Goal: Obtain resource: Download file/media

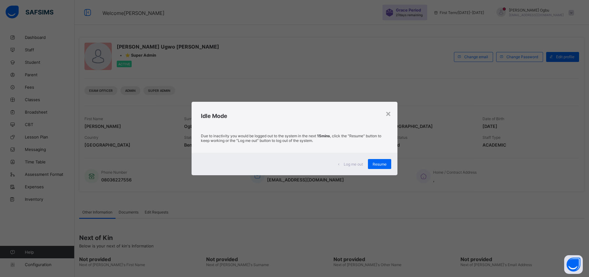
click at [382, 162] on span "Resume" at bounding box center [380, 164] width 14 height 5
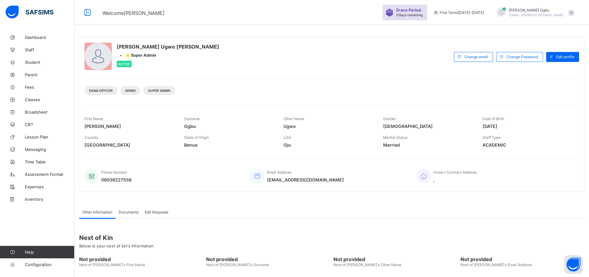
click at [34, 65] on link "Student" at bounding box center [37, 62] width 75 height 12
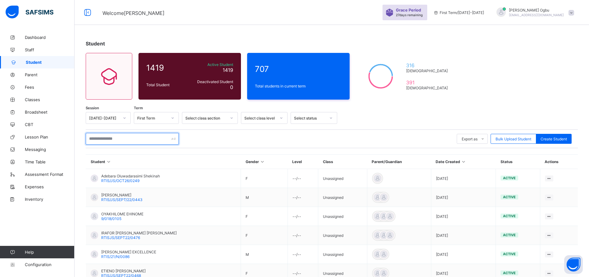
click at [113, 135] on input "text" at bounding box center [132, 139] width 93 height 12
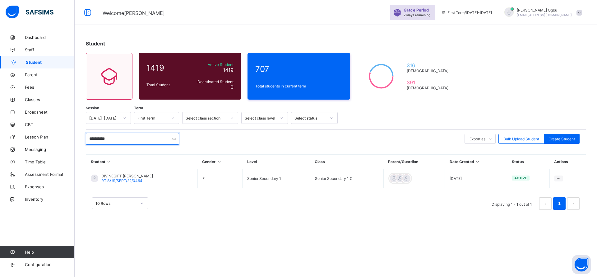
type input "**********"
click at [108, 179] on span "RTIS/JS/SEPT/22/0464" at bounding box center [121, 180] width 41 height 5
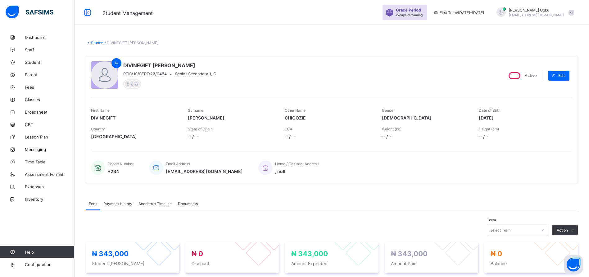
click at [111, 203] on span "Payment History" at bounding box center [117, 203] width 29 height 5
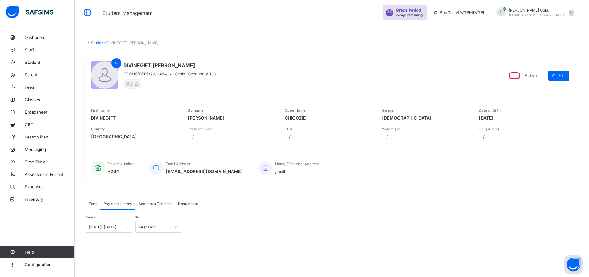
click at [92, 204] on span "Fees" at bounding box center [93, 203] width 8 height 5
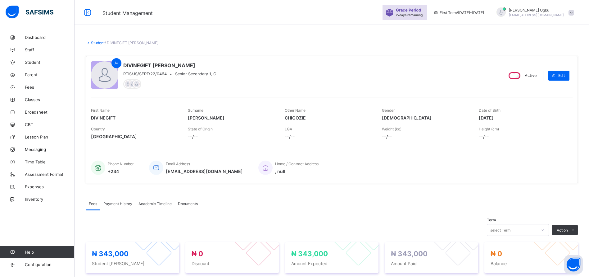
click at [113, 203] on span "Payment History" at bounding box center [117, 203] width 29 height 5
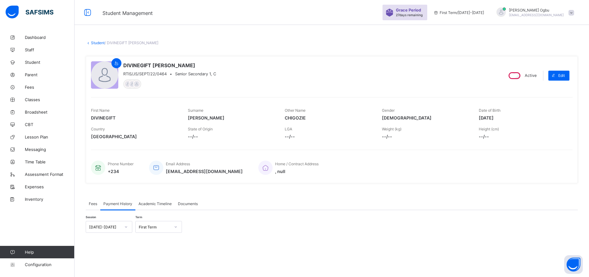
click at [147, 204] on span "Academic Timeline" at bounding box center [155, 203] width 33 height 5
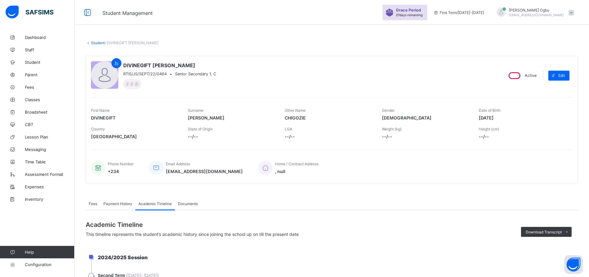
click at [121, 204] on span "Payment History" at bounding box center [117, 203] width 29 height 5
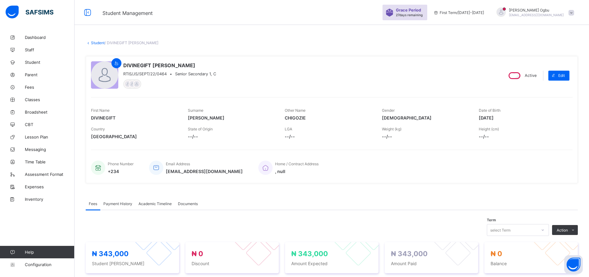
click at [119, 202] on span "Payment History" at bounding box center [117, 203] width 29 height 5
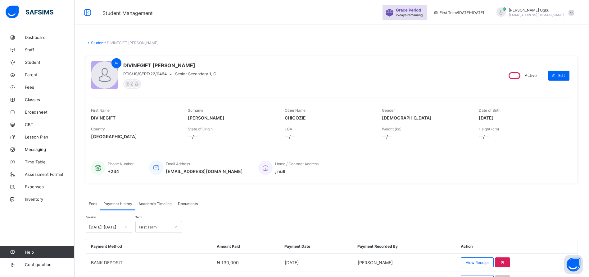
click at [90, 203] on span "Fees" at bounding box center [93, 203] width 8 height 5
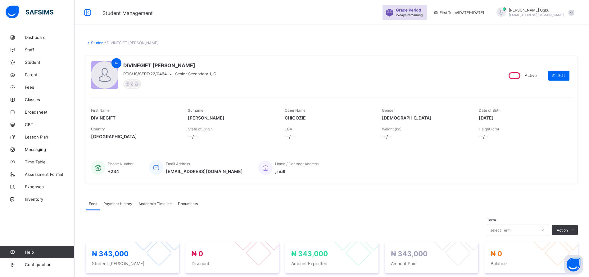
click at [115, 205] on span "Payment History" at bounding box center [117, 203] width 29 height 5
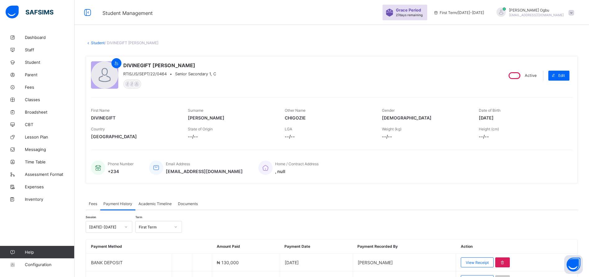
click at [483, 258] on div "View Receipt" at bounding box center [477, 262] width 33 height 10
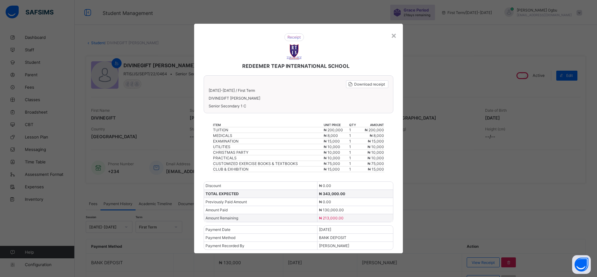
click at [373, 83] on span "Download receipt" at bounding box center [369, 84] width 31 height 5
click at [393, 33] on div "×" at bounding box center [394, 35] width 6 height 11
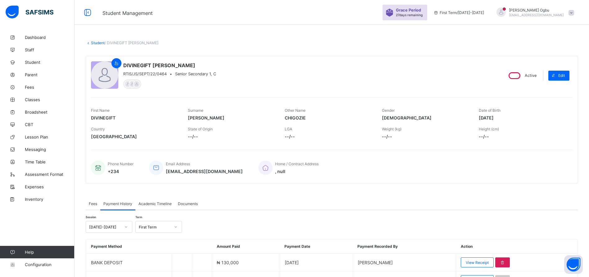
scroll to position [37, 0]
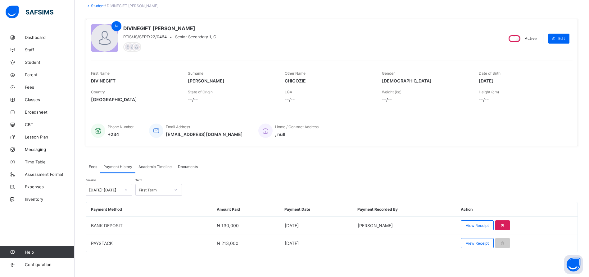
click at [478, 244] on span "View Receipt" at bounding box center [477, 242] width 23 height 5
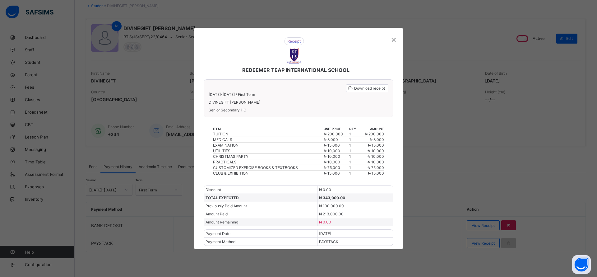
click at [395, 37] on div "×" at bounding box center [394, 39] width 6 height 11
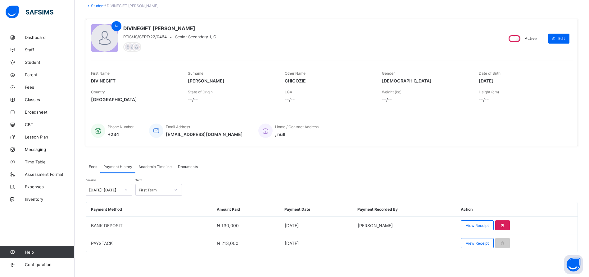
click at [31, 85] on span "Fees" at bounding box center [50, 87] width 50 height 5
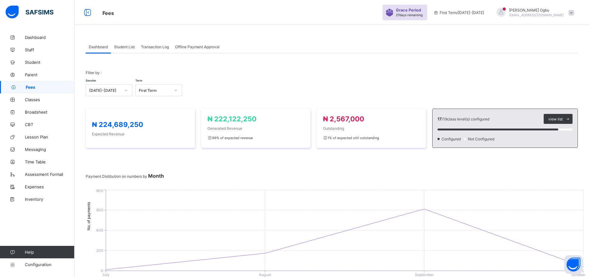
click at [123, 50] on div "Student List" at bounding box center [124, 46] width 27 height 12
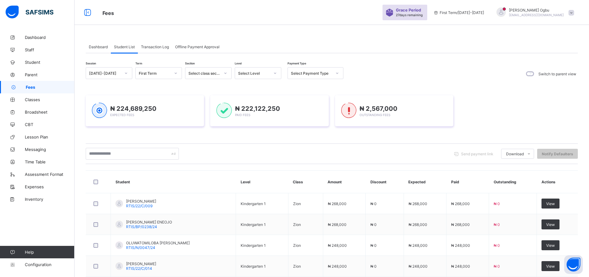
click at [159, 45] on span "Transaction Log" at bounding box center [155, 46] width 28 height 5
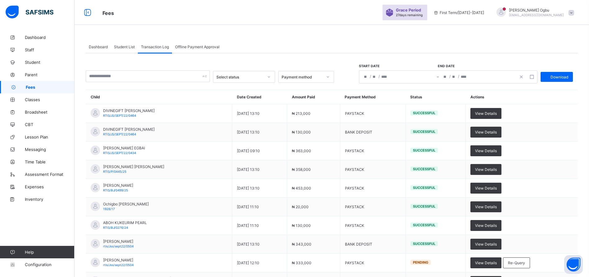
click at [131, 44] on span "Student List" at bounding box center [124, 46] width 21 height 5
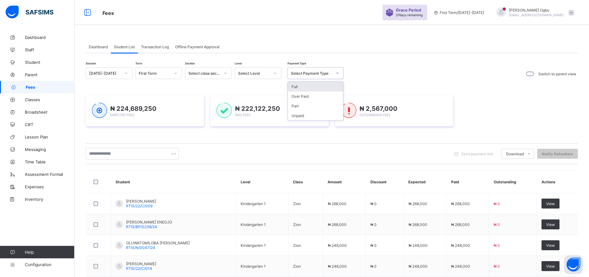
click at [304, 71] on div "Select Payment Type" at bounding box center [311, 73] width 41 height 5
click at [290, 116] on div "Unpaid" at bounding box center [315, 116] width 55 height 10
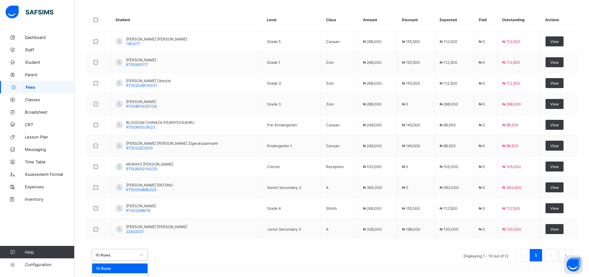
scroll to position [205, 0]
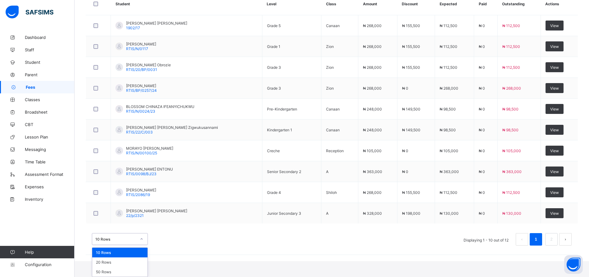
click at [129, 245] on div "option 10 Rows focused, 1 of 3. 3 results available. Use Up and Down to choose …" at bounding box center [120, 239] width 56 height 12
click at [115, 261] on div "20 Rows" at bounding box center [119, 262] width 55 height 10
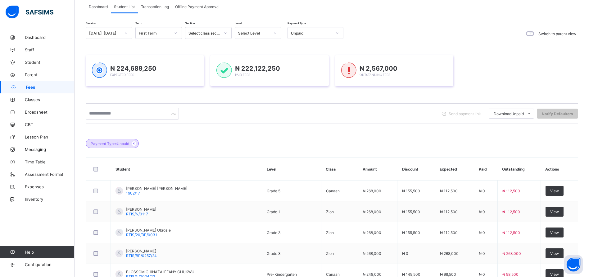
scroll to position [0, 0]
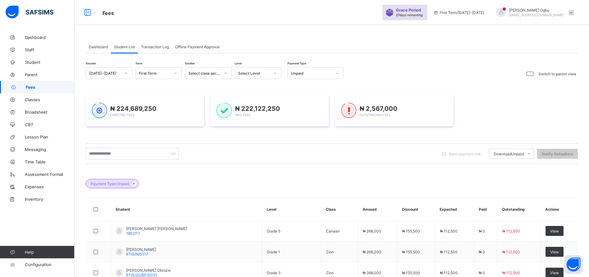
click at [94, 45] on span "Dashboard" at bounding box center [98, 46] width 19 height 5
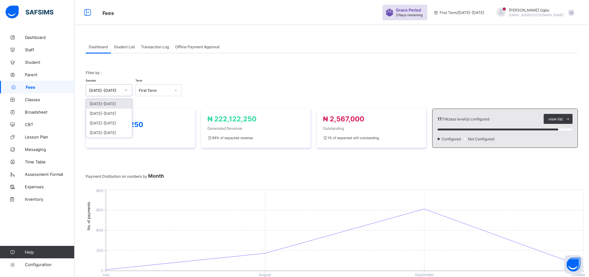
click at [101, 93] on div "[DATE]-[DATE]" at bounding box center [103, 90] width 34 height 9
click at [99, 112] on div "[DATE]-[DATE]" at bounding box center [109, 113] width 46 height 10
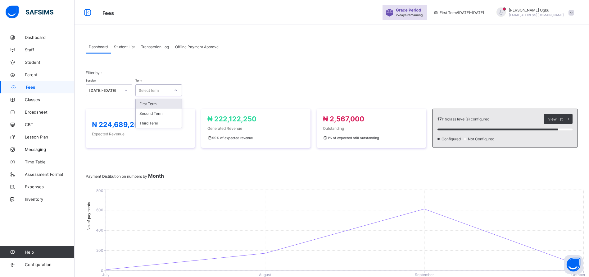
click at [160, 92] on div "Select term" at bounding box center [153, 90] width 34 height 9
click at [154, 103] on div "First Term" at bounding box center [159, 104] width 46 height 10
drag, startPoint x: 147, startPoint y: 125, endPoint x: 98, endPoint y: 123, distance: 48.8
click at [98, 123] on span "₦ 241,483,850" at bounding box center [140, 124] width 97 height 8
drag, startPoint x: 262, startPoint y: 118, endPoint x: 213, endPoint y: 114, distance: 49.2
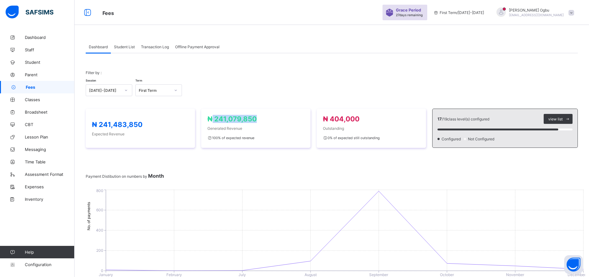
click at [213, 115] on span "₦ 241,079,850" at bounding box center [256, 119] width 97 height 8
copy span "241,079,850"
click at [124, 87] on div at bounding box center [126, 90] width 11 height 10
click at [112, 102] on div "[DATE]-[DATE]" at bounding box center [109, 104] width 46 height 10
click at [159, 88] on div "Select term" at bounding box center [153, 90] width 34 height 9
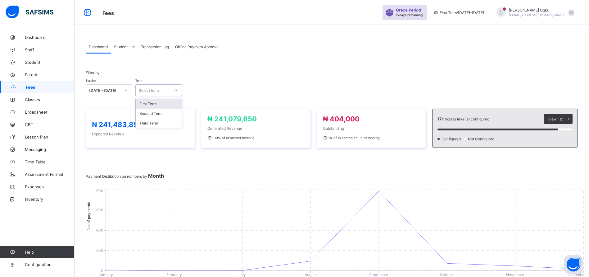
click at [148, 104] on div "First Term" at bounding box center [159, 104] width 46 height 10
drag, startPoint x: 146, startPoint y: 124, endPoint x: 97, endPoint y: 118, distance: 49.4
click at [97, 118] on div "₦ 224,689,250 Expected Revenue" at bounding box center [140, 127] width 109 height 39
copy span "224,689,250"
click at [250, 94] on div "Session [DATE]-[DATE] Term First Term" at bounding box center [332, 87] width 492 height 18
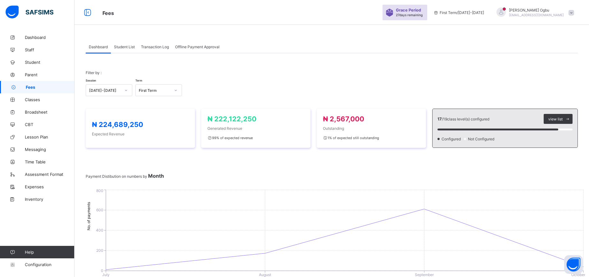
click at [29, 64] on span "Student" at bounding box center [50, 62] width 50 height 5
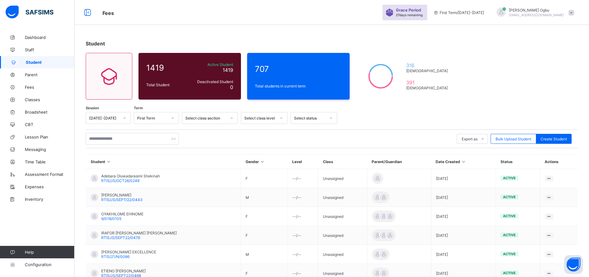
click at [27, 90] on link "Fees" at bounding box center [37, 87] width 75 height 12
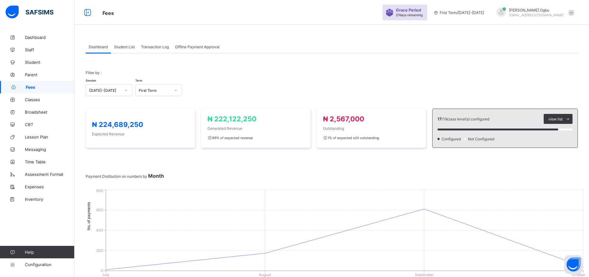
click at [116, 48] on span "Student List" at bounding box center [124, 46] width 21 height 5
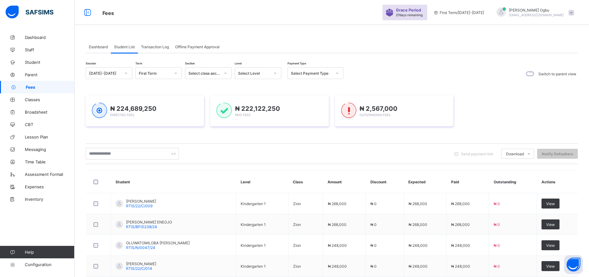
click at [32, 61] on span "Student" at bounding box center [50, 62] width 50 height 5
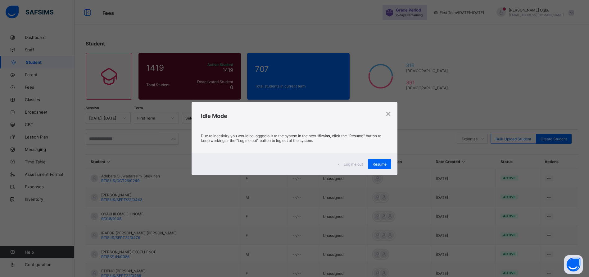
click at [380, 167] on div "Resume" at bounding box center [379, 164] width 23 height 10
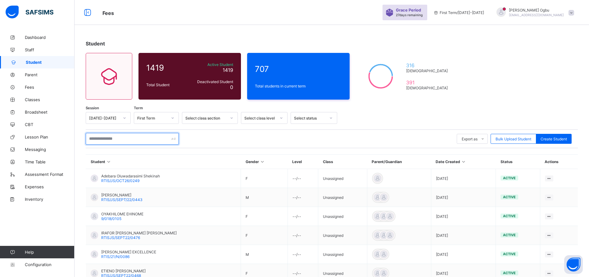
click at [136, 138] on input "text" at bounding box center [132, 139] width 93 height 12
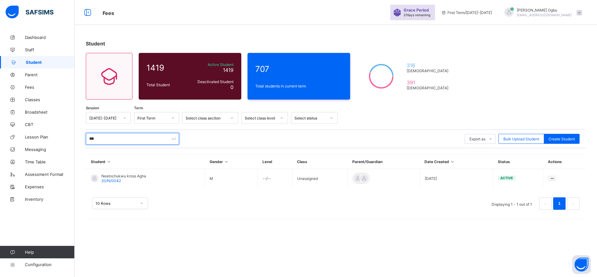
type input "***"
click at [110, 181] on span "20/N/0042" at bounding box center [111, 180] width 20 height 5
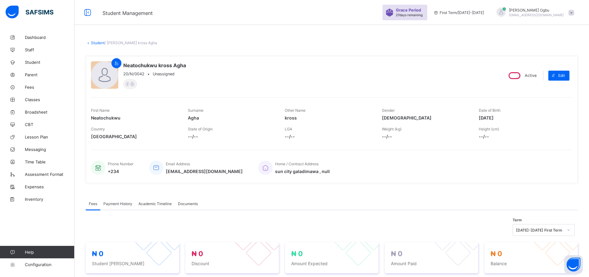
click at [101, 42] on link "Student" at bounding box center [98, 42] width 14 height 5
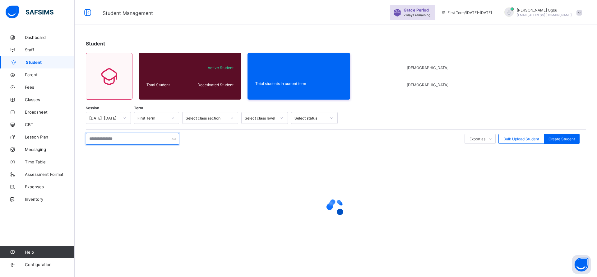
click at [147, 138] on input "text" at bounding box center [132, 139] width 93 height 12
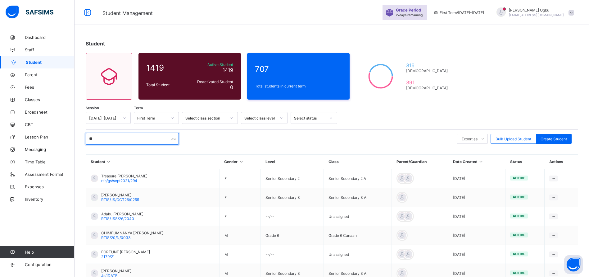
type input "*"
type input "**********"
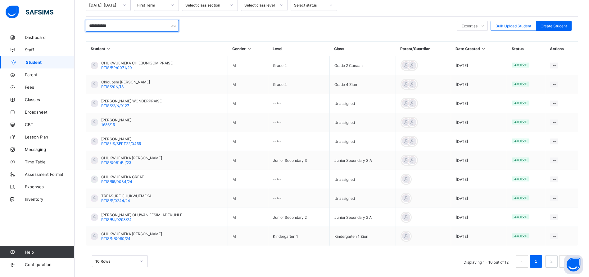
scroll to position [119, 0]
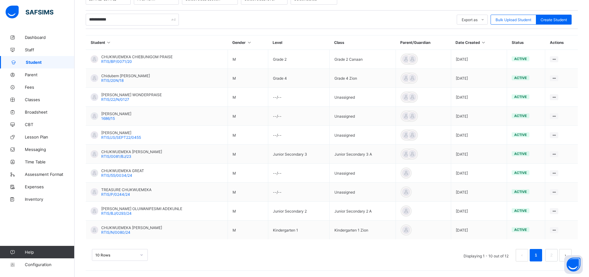
click at [162, 228] on span "CHUKWUEMEKA [PERSON_NAME]" at bounding box center [131, 227] width 61 height 5
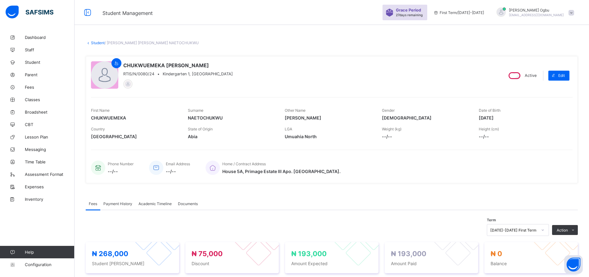
click at [126, 204] on span "Payment History" at bounding box center [117, 203] width 29 height 5
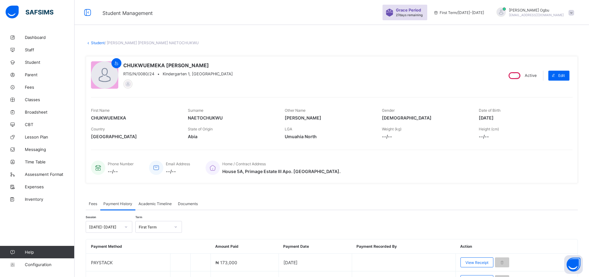
scroll to position [37, 0]
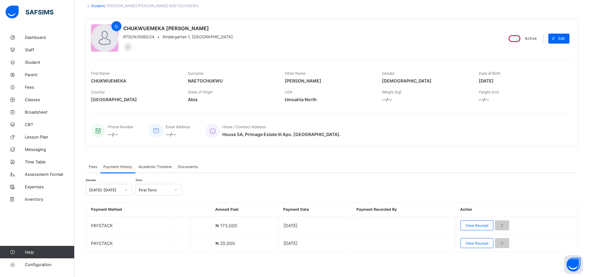
click at [475, 244] on span "View Receipt" at bounding box center [477, 242] width 23 height 5
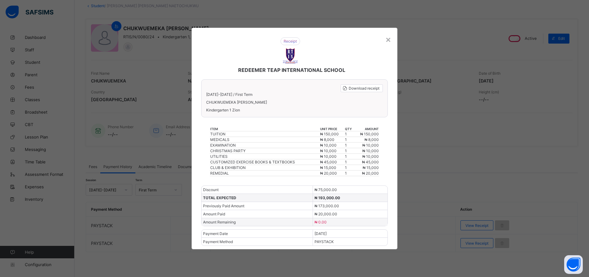
click at [388, 40] on div "×" at bounding box center [389, 39] width 6 height 11
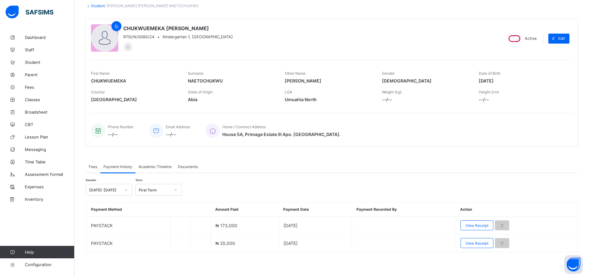
click at [27, 60] on span "Student" at bounding box center [50, 62] width 50 height 5
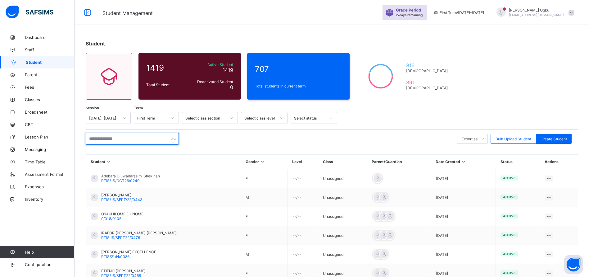
click at [116, 137] on input "text" at bounding box center [132, 139] width 93 height 12
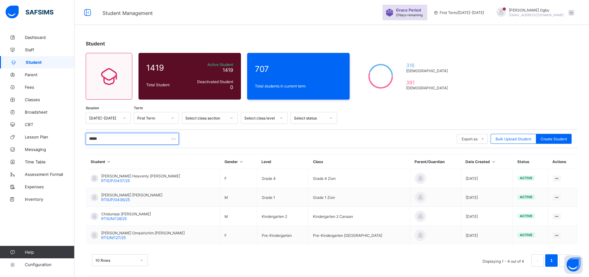
type input "*****"
click at [125, 215] on span "Chidumeje [PERSON_NAME]" at bounding box center [126, 213] width 50 height 5
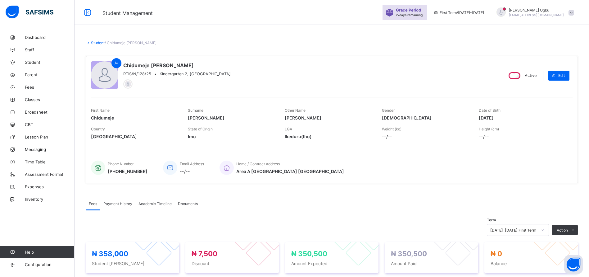
click at [92, 43] on link "Student" at bounding box center [98, 42] width 14 height 5
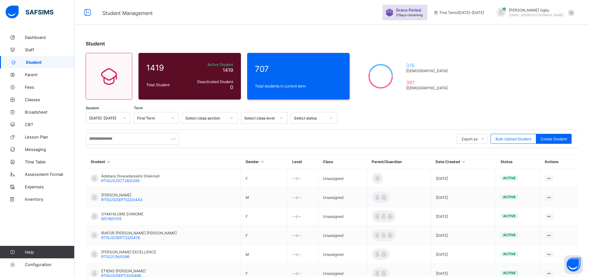
click at [31, 88] on span "Fees" at bounding box center [50, 87] width 50 height 5
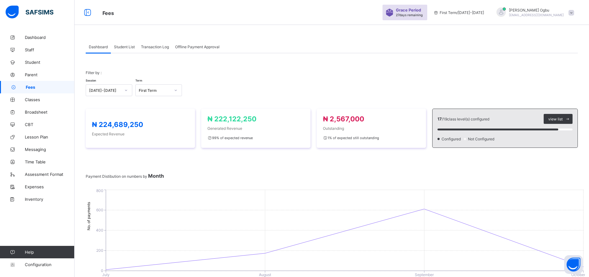
click at [127, 51] on div "Student List" at bounding box center [124, 46] width 27 height 12
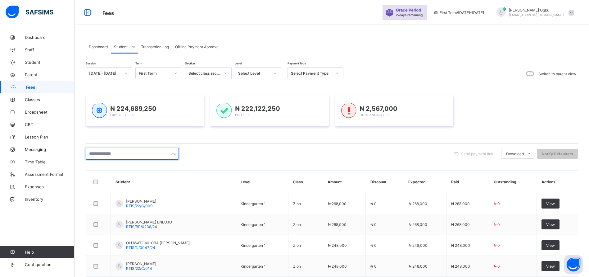
click at [104, 153] on input "text" at bounding box center [132, 154] width 93 height 12
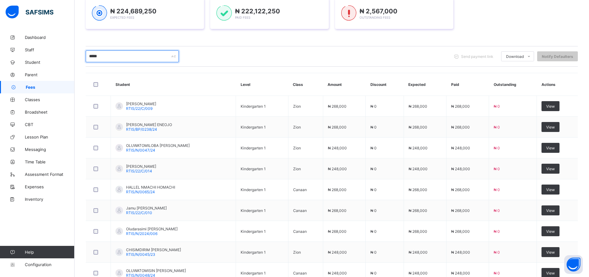
scroll to position [94, 0]
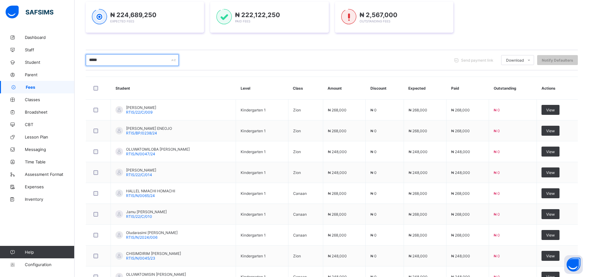
click at [135, 59] on input "*****" at bounding box center [132, 60] width 93 height 12
type input "*****"
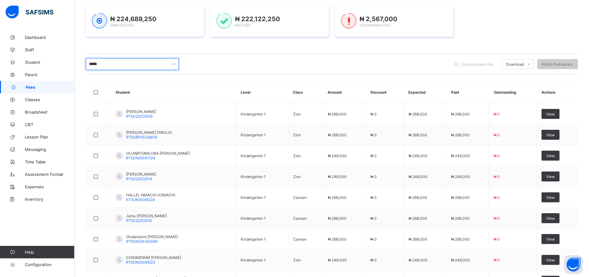
scroll to position [87, 0]
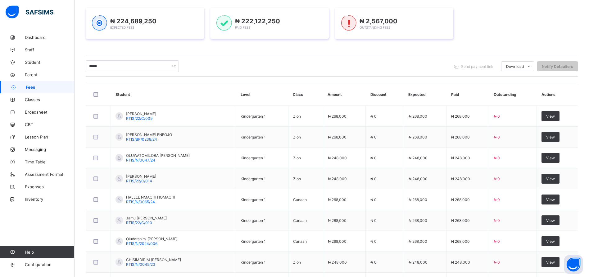
click at [35, 62] on span "Student" at bounding box center [50, 62] width 50 height 5
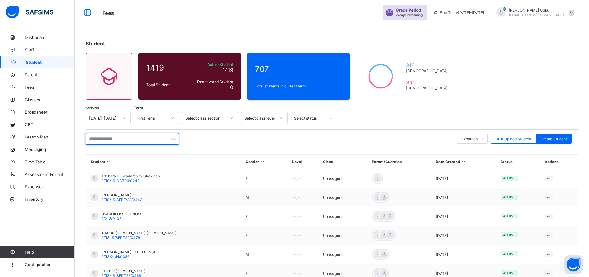
click at [103, 142] on input "text" at bounding box center [132, 139] width 93 height 12
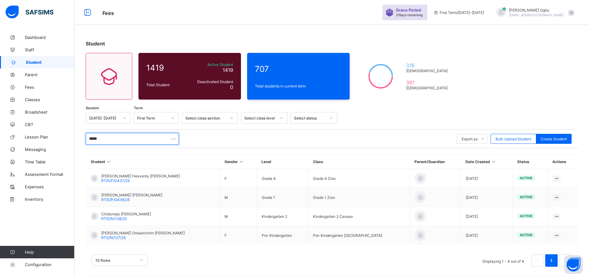
type input "*****"
click at [110, 195] on span "[PERSON_NAME] [PERSON_NAME]" at bounding box center [131, 194] width 61 height 5
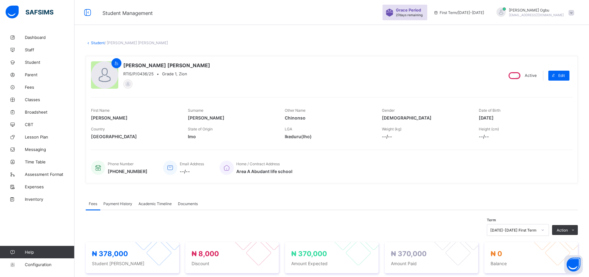
click at [93, 44] on link "Student" at bounding box center [98, 42] width 14 height 5
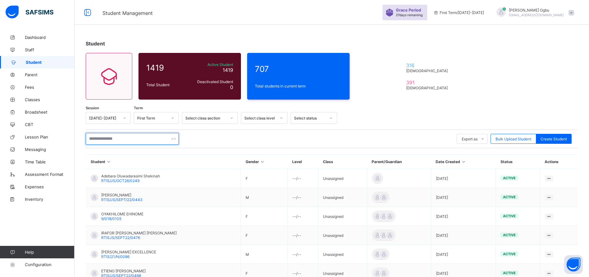
click at [129, 133] on input "text" at bounding box center [132, 139] width 93 height 12
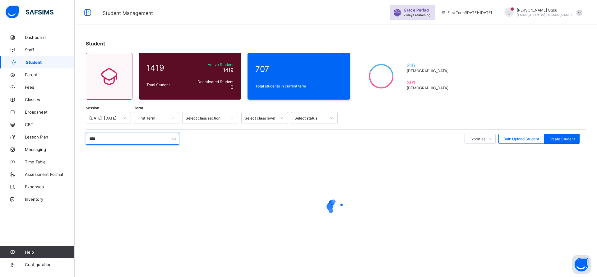
type input "*****"
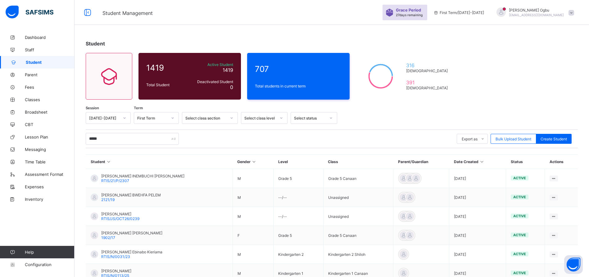
click at [117, 181] on span "RTIS/21/P/2307" at bounding box center [115, 180] width 28 height 5
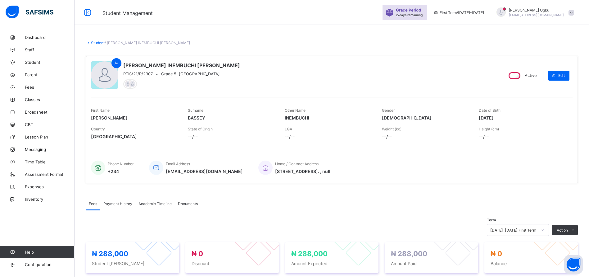
click at [105, 45] on span "/ [PERSON_NAME] INEMBUCHI [PERSON_NAME]" at bounding box center [147, 42] width 85 height 5
click at [99, 44] on link "Student" at bounding box center [98, 42] width 14 height 5
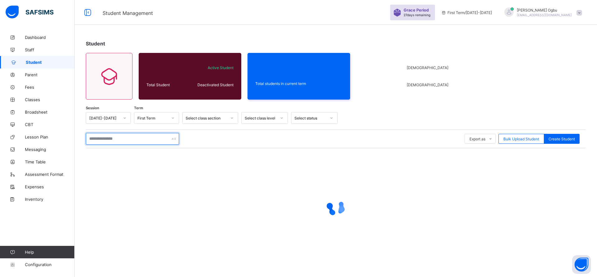
click at [102, 144] on input "text" at bounding box center [132, 139] width 93 height 12
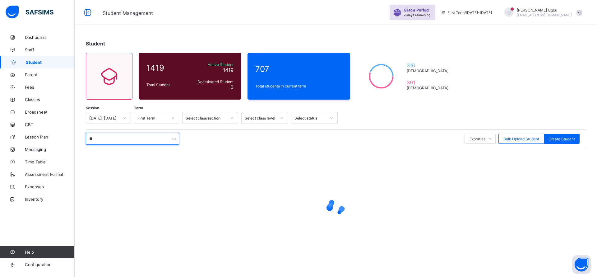
type input "*"
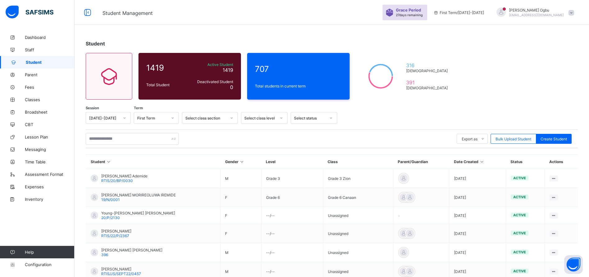
click at [29, 86] on span "Fees" at bounding box center [50, 87] width 50 height 5
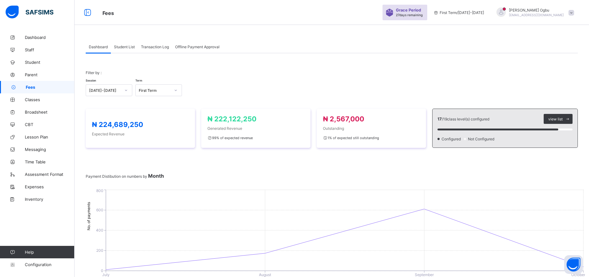
click at [124, 46] on span "Student List" at bounding box center [124, 46] width 21 height 5
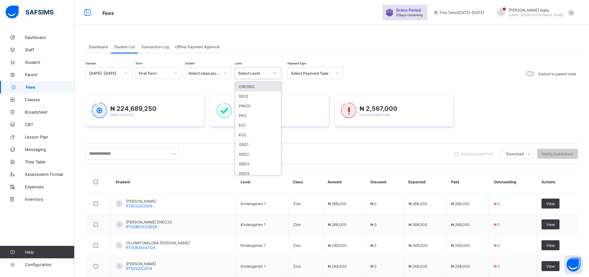
click at [256, 71] on div "Select Level" at bounding box center [254, 73] width 32 height 5
click at [249, 152] on div "GRD2" at bounding box center [258, 154] width 46 height 10
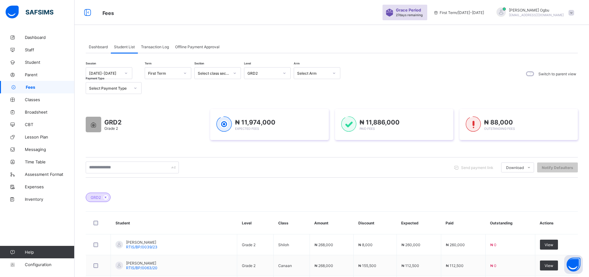
click at [0, 0] on li "Student Items Report" at bounding box center [0, 0] width 0 height 0
click at [103, 196] on icon at bounding box center [105, 197] width 5 height 4
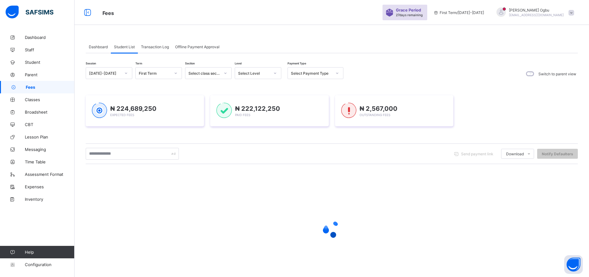
click at [30, 62] on span "Student" at bounding box center [50, 62] width 50 height 5
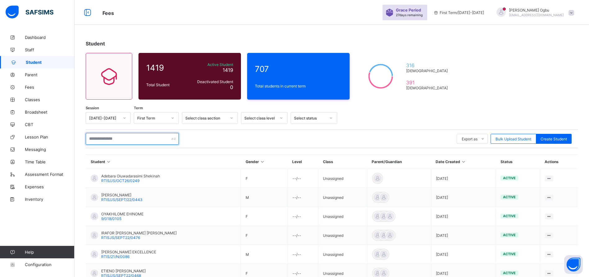
click at [153, 139] on input "text" at bounding box center [132, 139] width 93 height 12
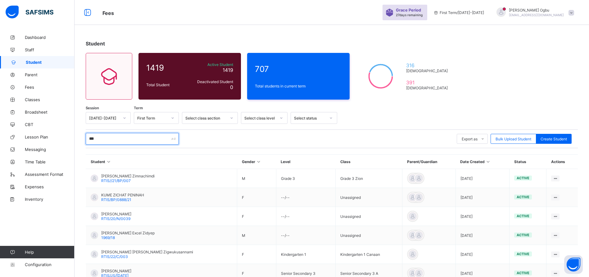
type input "********"
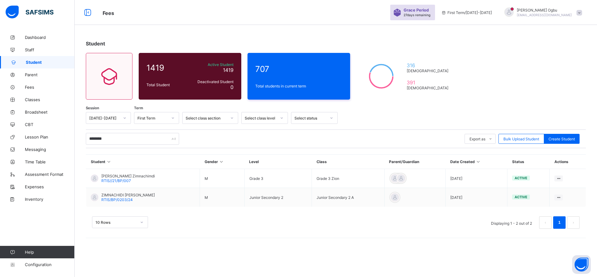
click at [125, 176] on span "Nwosu Zane Zimnachimdi" at bounding box center [127, 175] width 53 height 5
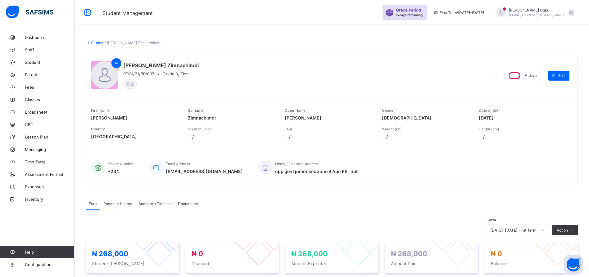
click at [36, 87] on span "Fees" at bounding box center [50, 87] width 50 height 5
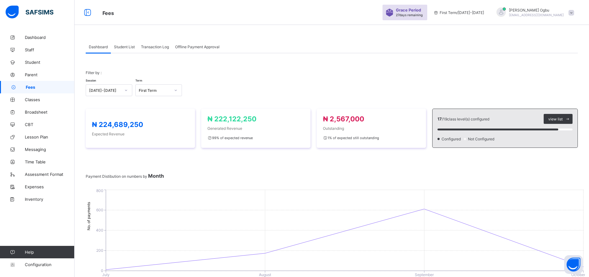
click at [128, 48] on span "Student List" at bounding box center [124, 46] width 21 height 5
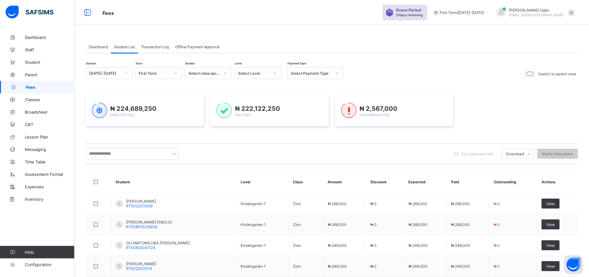
click at [0, 0] on li "Student Items Report" at bounding box center [0, 0] width 0 height 0
click at [242, 74] on div "Select Level" at bounding box center [254, 73] width 32 height 5
click at [247, 143] on div "GRD1" at bounding box center [258, 145] width 46 height 10
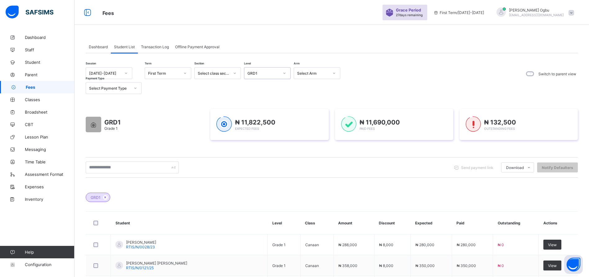
click at [522, 167] on span "Download" at bounding box center [515, 167] width 18 height 5
click at [0, 0] on ul "Students Payment Students Payment Status Student Items Report Student Discount …" at bounding box center [0, 0] width 0 height 0
click at [0, 0] on li "Students Payment" at bounding box center [0, 0] width 0 height 0
click at [0, 0] on li "Student Items Report" at bounding box center [0, 0] width 0 height 0
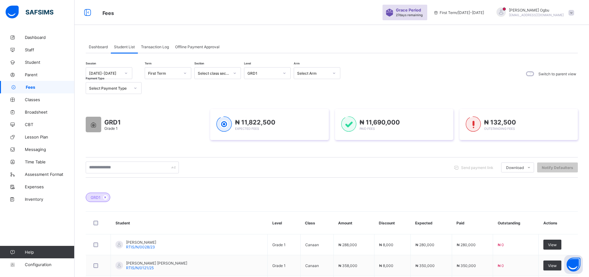
click at [0, 0] on li "Student Items Report" at bounding box center [0, 0] width 0 height 0
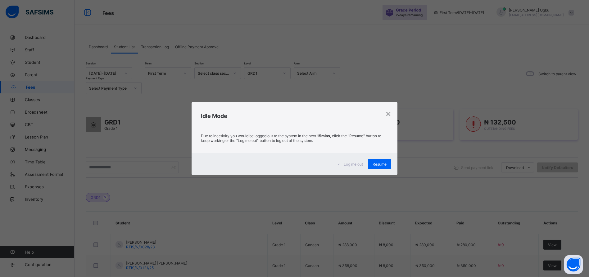
click at [377, 166] on span "Resume" at bounding box center [380, 164] width 14 height 5
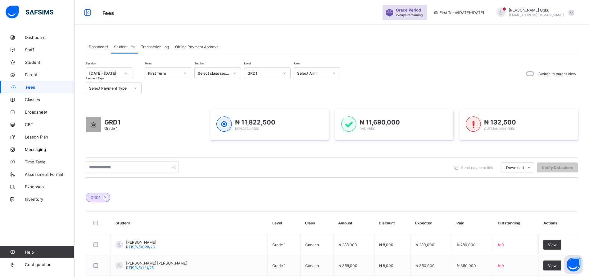
click at [106, 197] on icon at bounding box center [105, 197] width 5 height 4
